Goal: Find specific page/section: Locate a particular part of the current website

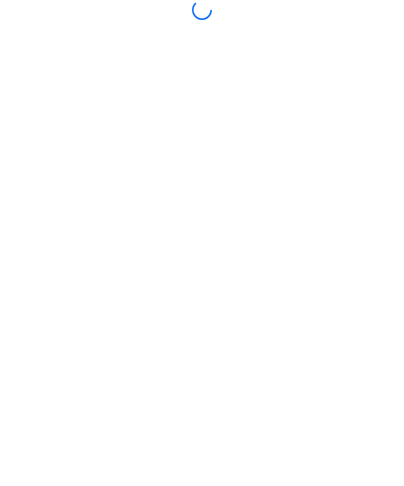
scroll to position [0, 0]
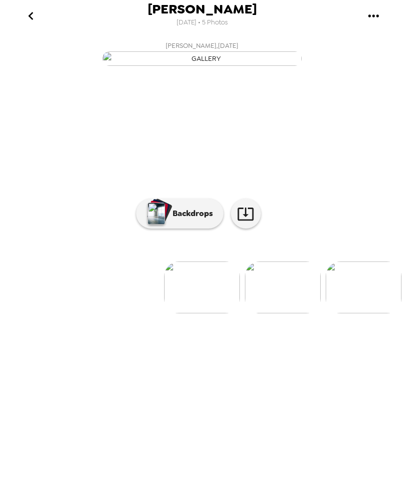
scroll to position [0, 0]
click at [232, 482] on div "Tony McAvinew 9/9/2025 • 5 Photos Tony McAvinew , 09-04-2025 Tony McAvinew , 09…" at bounding box center [201, 243] width 399 height 486
